Goal: Task Accomplishment & Management: Use online tool/utility

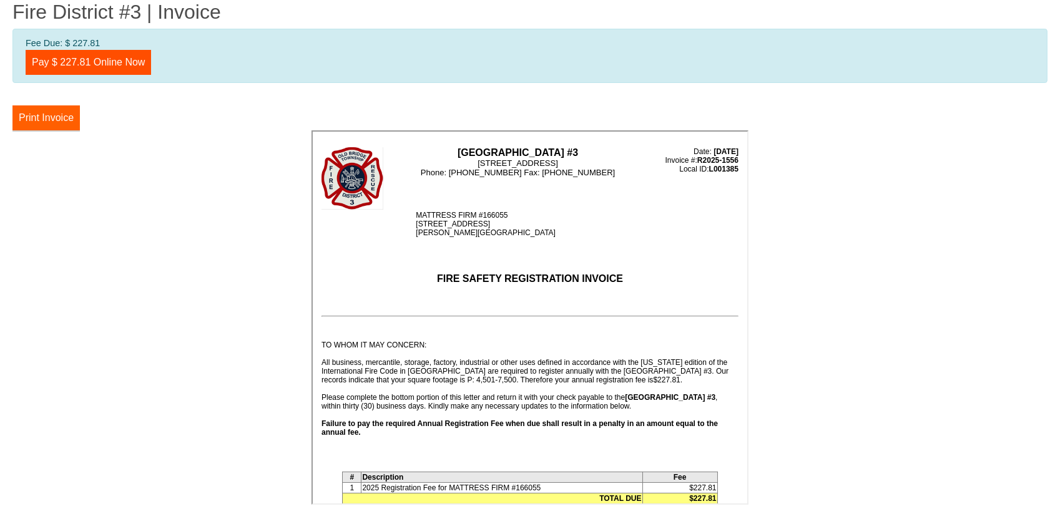
click at [47, 116] on button "Print Invoice" at bounding box center [45, 118] width 67 height 25
